Goal: Check status

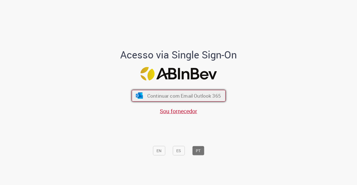
click at [157, 93] on span "Continuar com Email Outlook 365" at bounding box center [184, 96] width 74 height 6
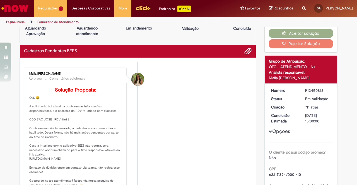
scroll to position [28, 0]
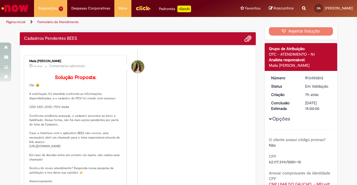
click at [60, 115] on p "Solução Proposta: [GEOGRAPHIC_DATA]. 😄 A solicitação foi atendida conforme as i…" at bounding box center [75, 129] width 93 height 109
copy p "1686"
click at [41, 113] on p "Solução Proposta: [GEOGRAPHIC_DATA]. 😄 A solicitação foi atendida conforme as i…" at bounding box center [75, 129] width 93 height 109
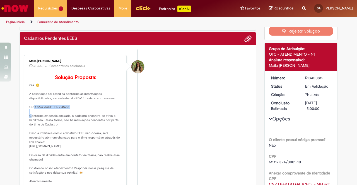
click at [41, 113] on p "Solução Proposta: [GEOGRAPHIC_DATA]. 😄 A solicitação foi atendida conforme as i…" at bounding box center [75, 129] width 93 height 109
copy p "DD [GEOGRAPHIC_DATA] | PDV 41686"
